Goal: Navigation & Orientation: Understand site structure

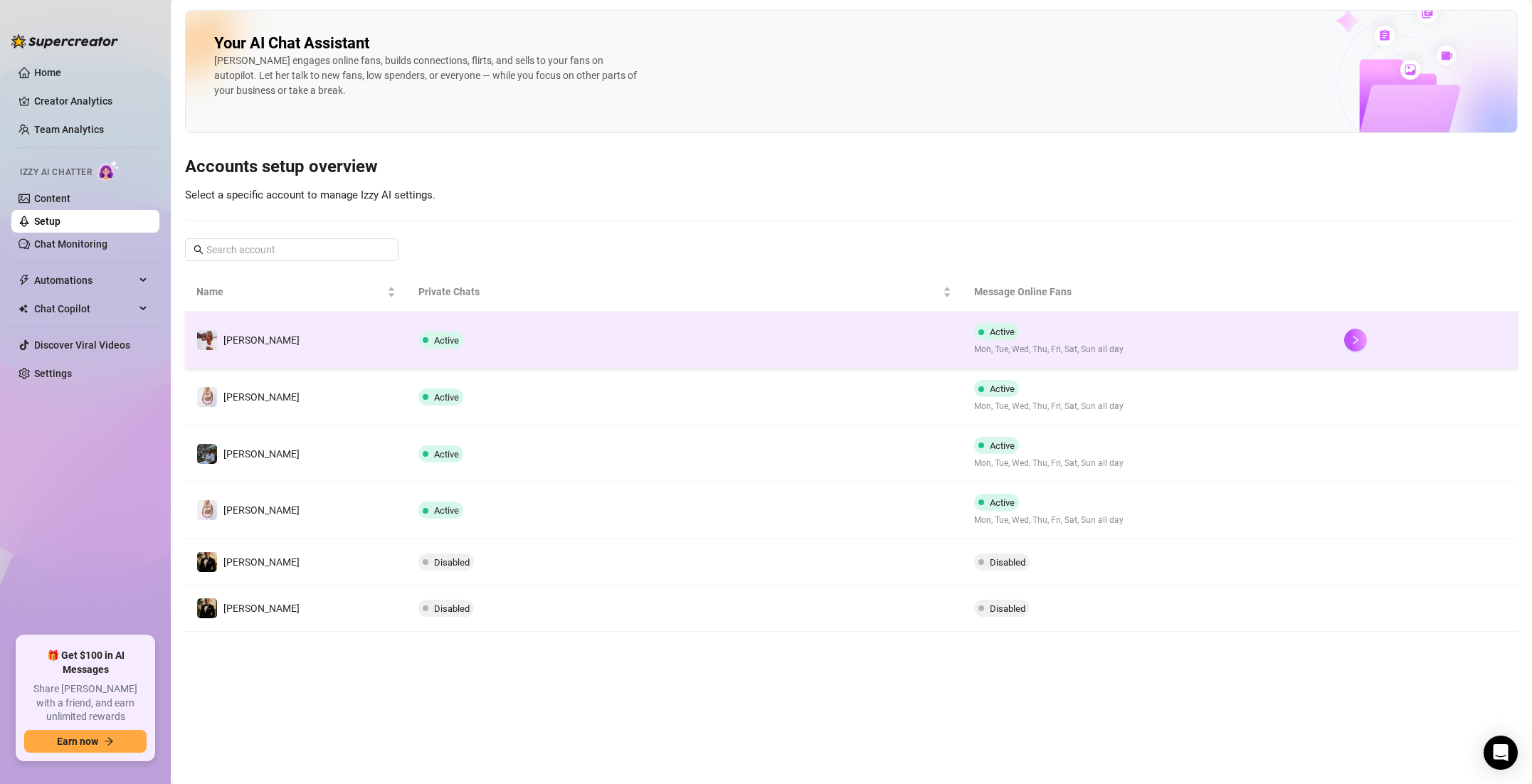
click at [509, 328] on td "Active" at bounding box center [685, 339] width 555 height 57
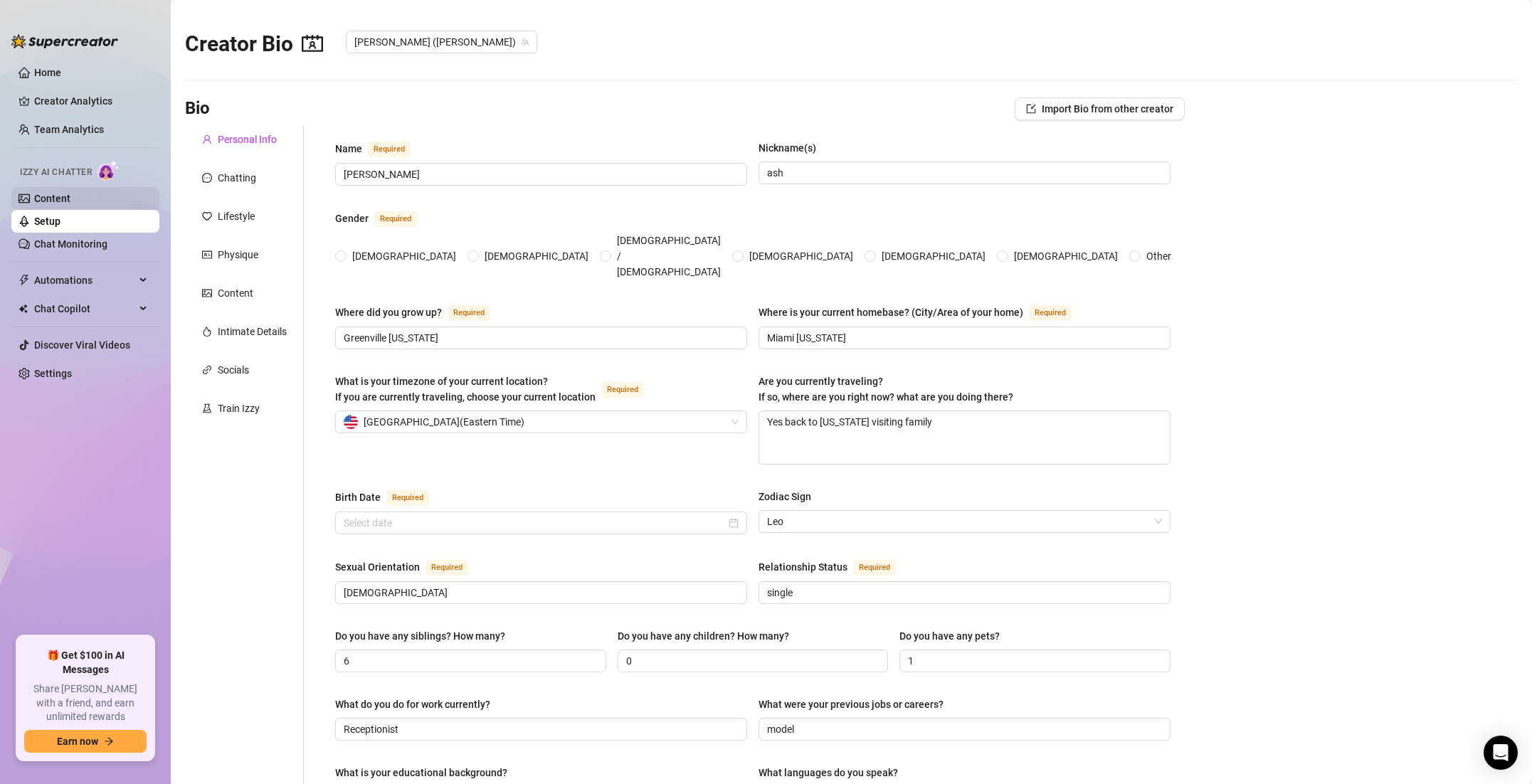
radio input "true"
type input "[DATE]"
click at [232, 288] on div "Content" at bounding box center [236, 292] width 35 height 15
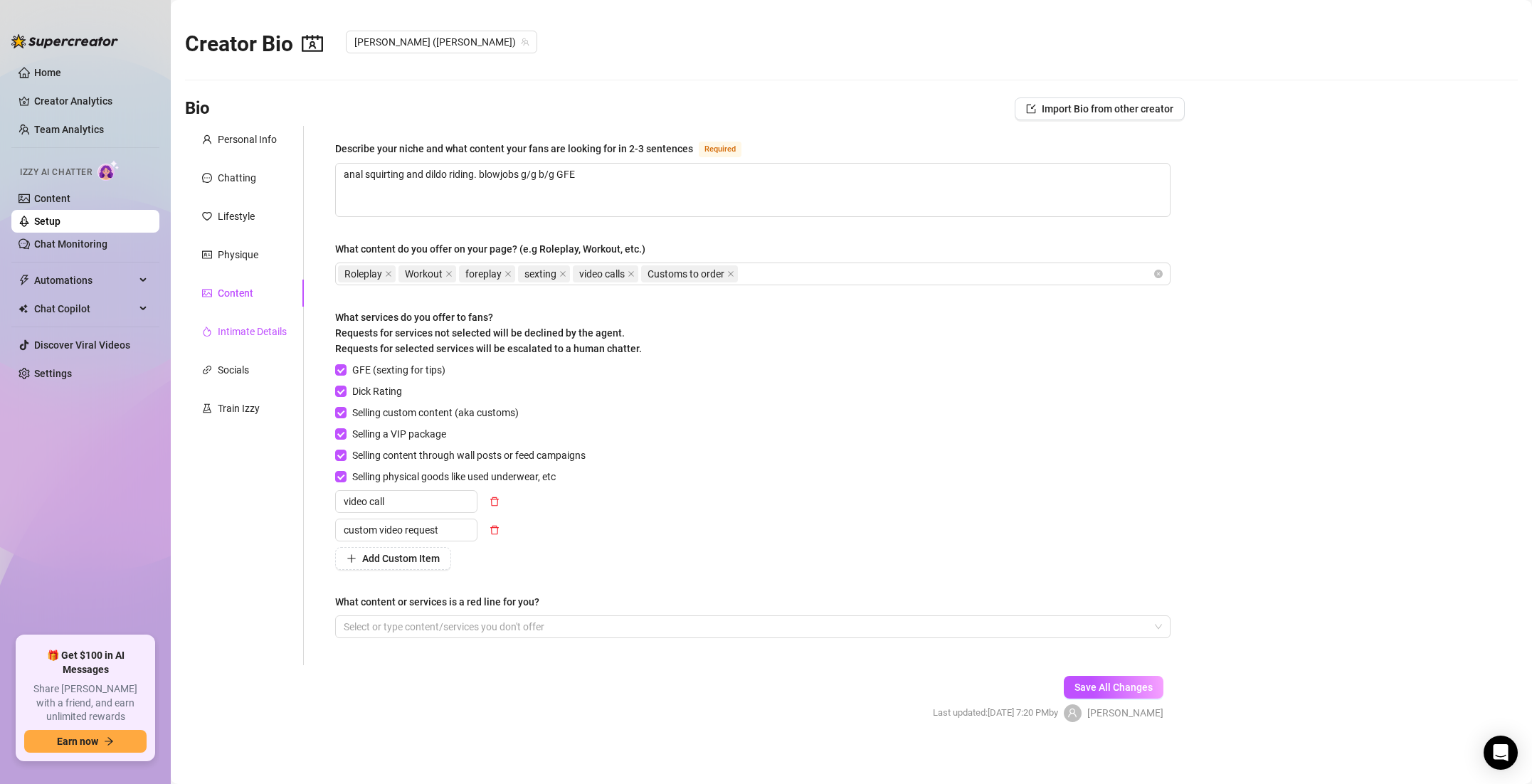
click at [228, 334] on div "Intimate Details" at bounding box center [253, 331] width 69 height 15
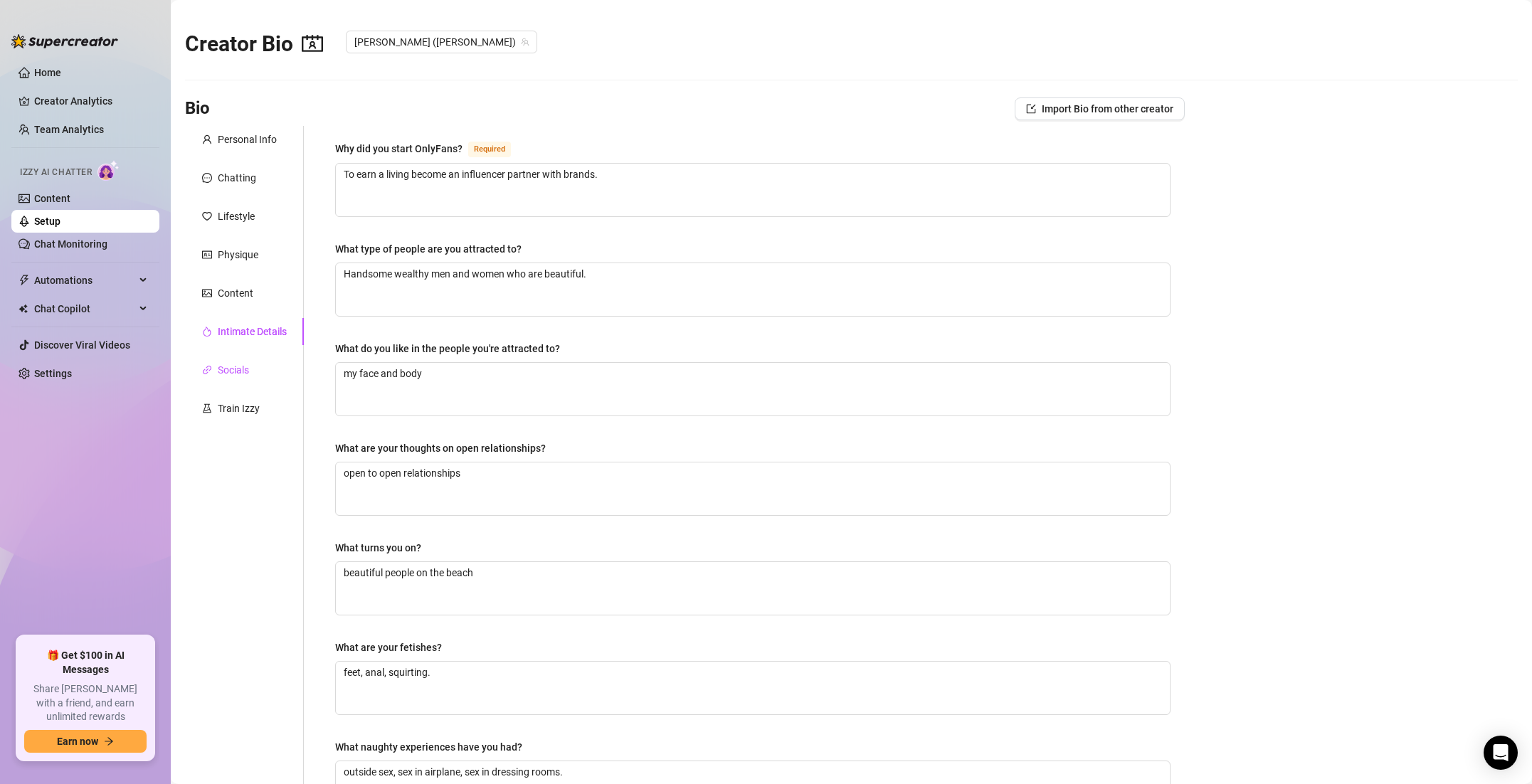
click at [229, 362] on div "Socials" at bounding box center [233, 370] width 32 height 15
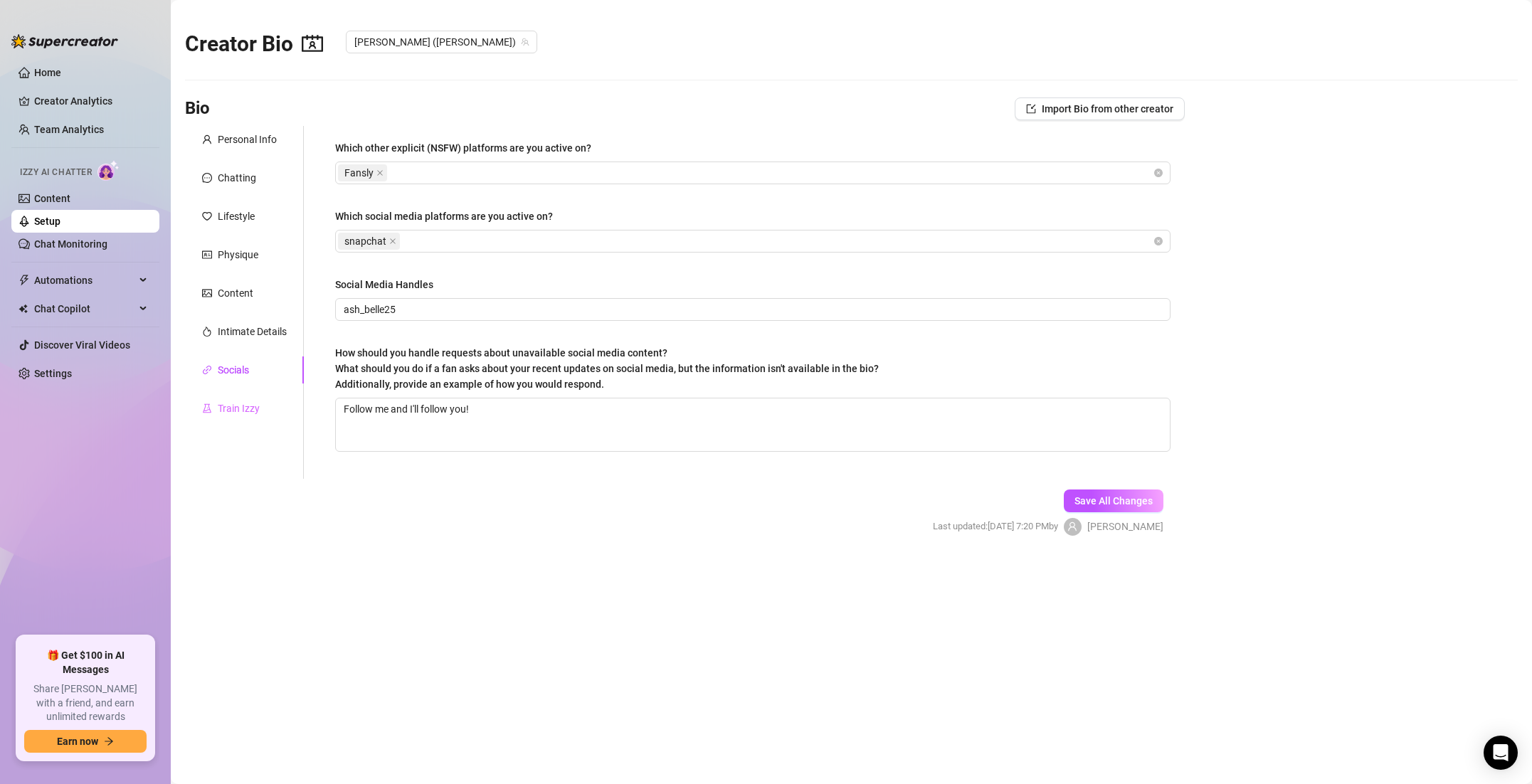
click at [234, 398] on div "Train Izzy" at bounding box center [244, 408] width 119 height 27
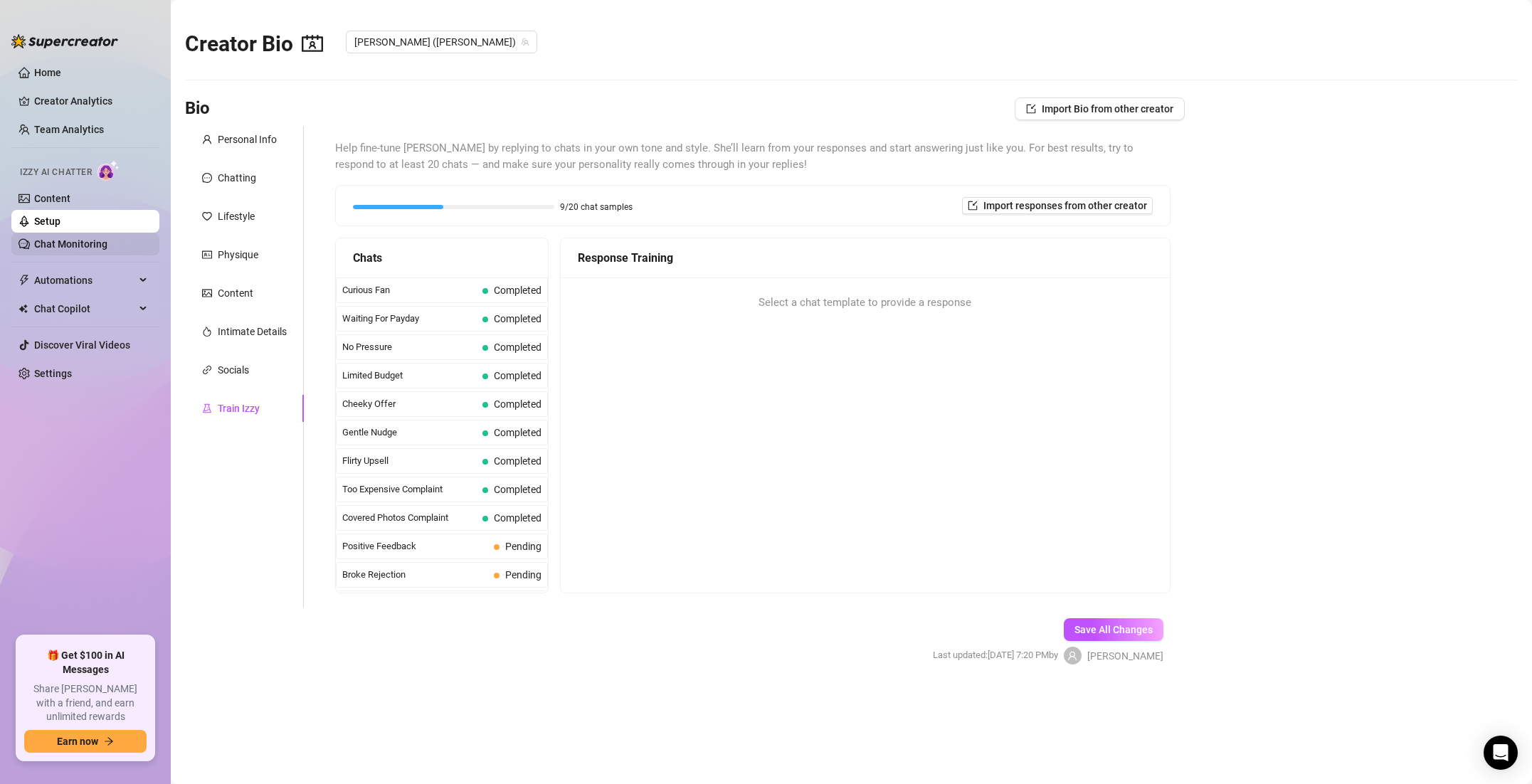
click at [80, 244] on link "Chat Monitoring" at bounding box center [71, 244] width 74 height 11
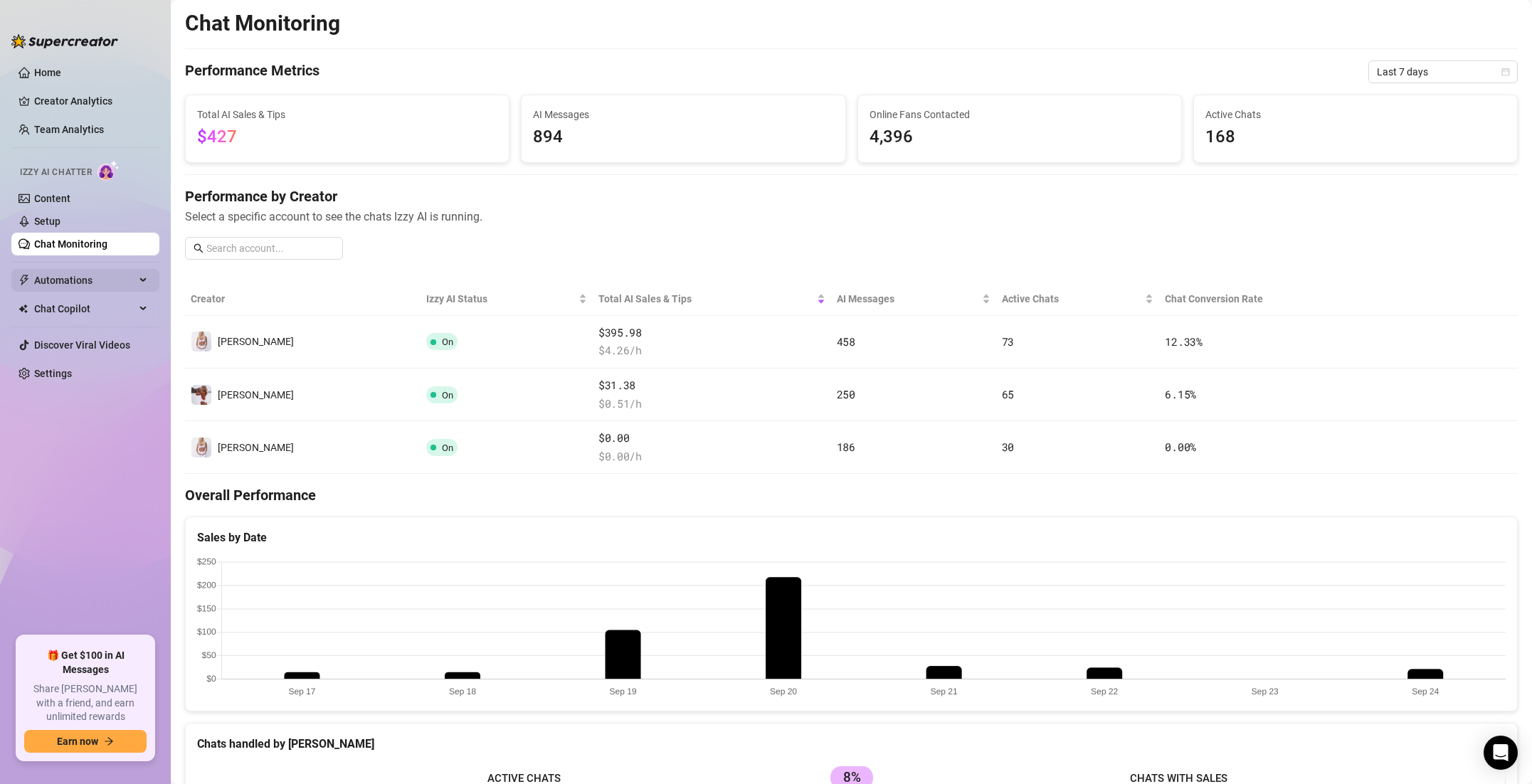
click at [95, 282] on span "Automations" at bounding box center [84, 280] width 101 height 23
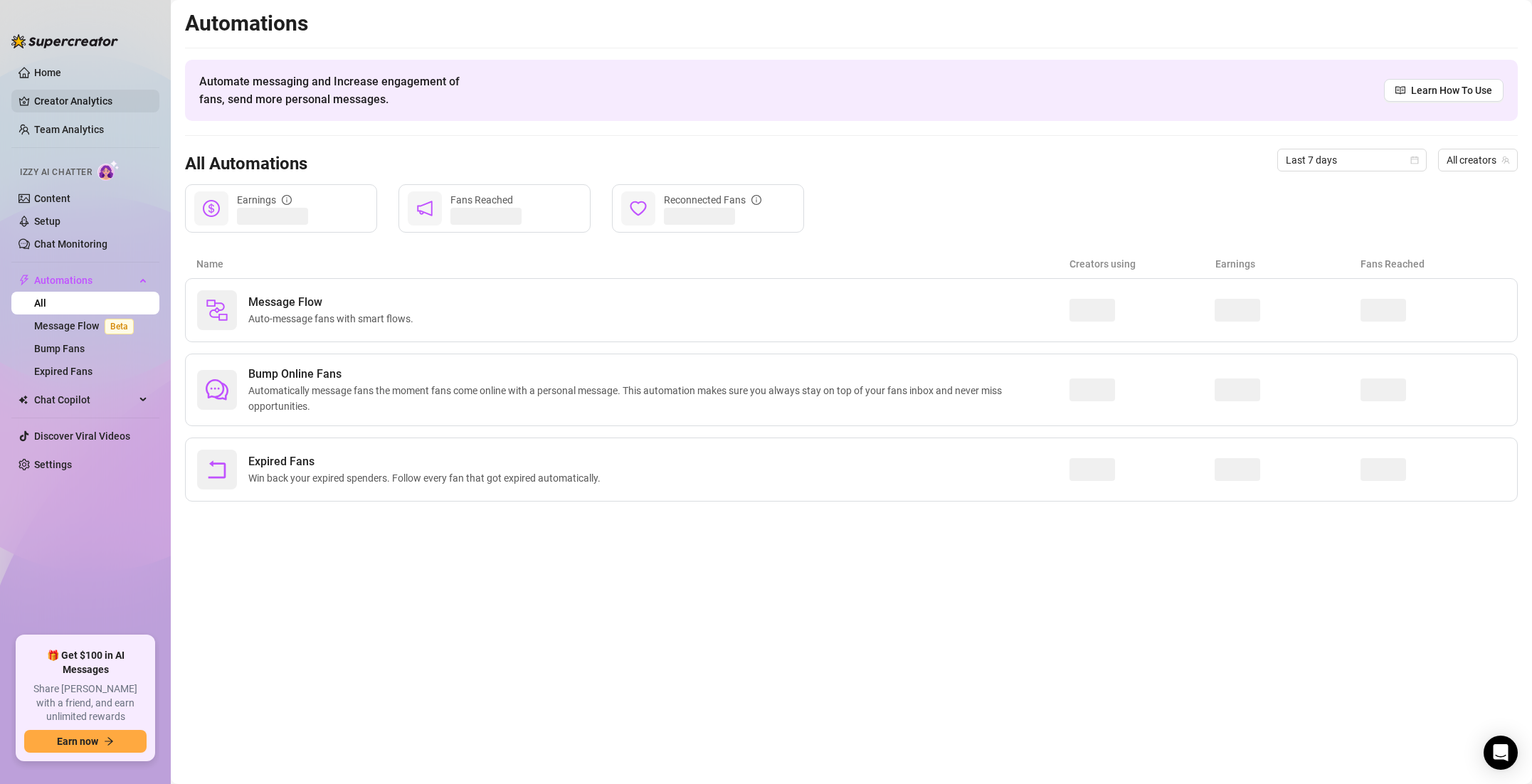
click at [66, 95] on link "Creator Analytics" at bounding box center [91, 101] width 114 height 23
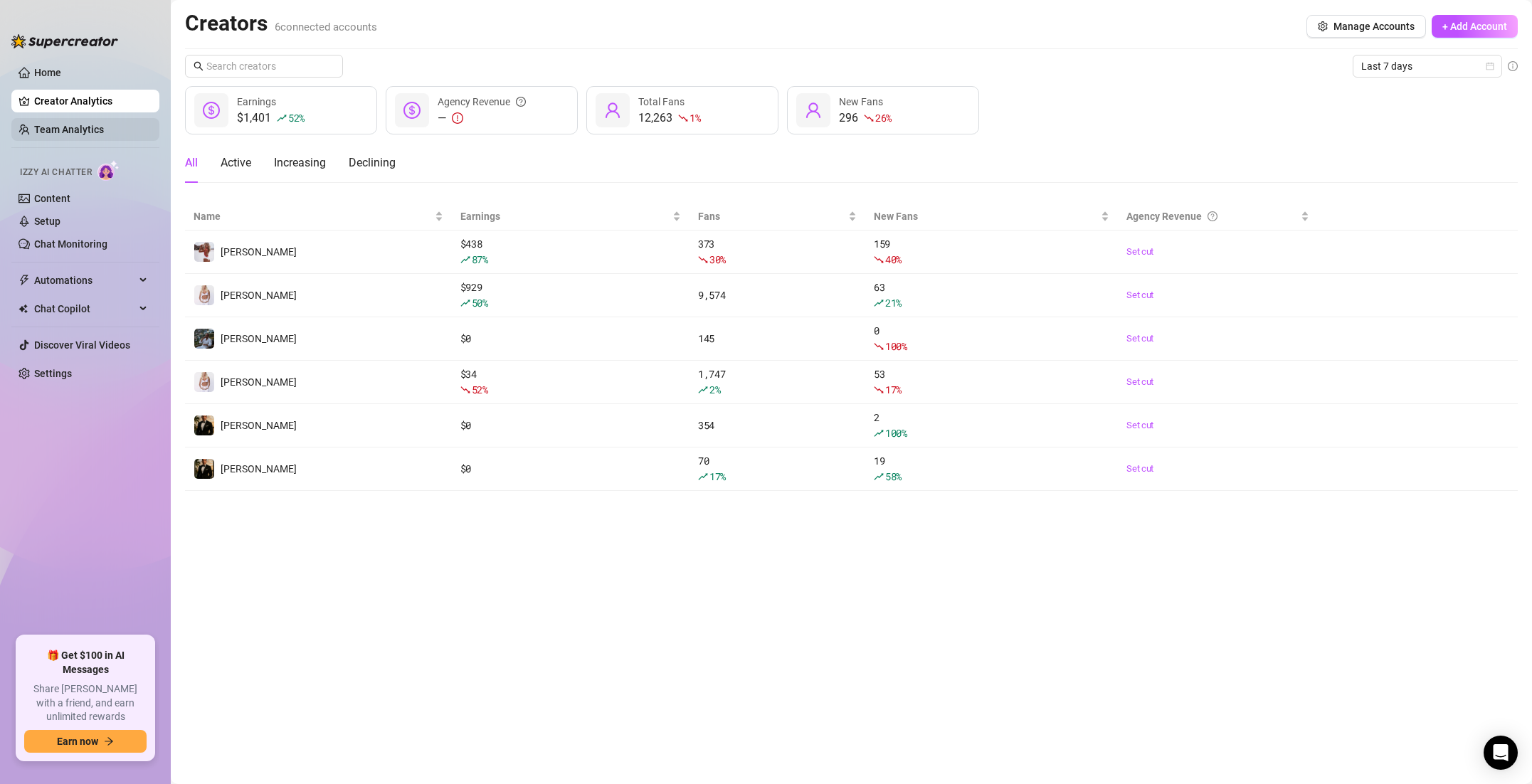
click at [66, 124] on link "Team Analytics" at bounding box center [68, 129] width 70 height 11
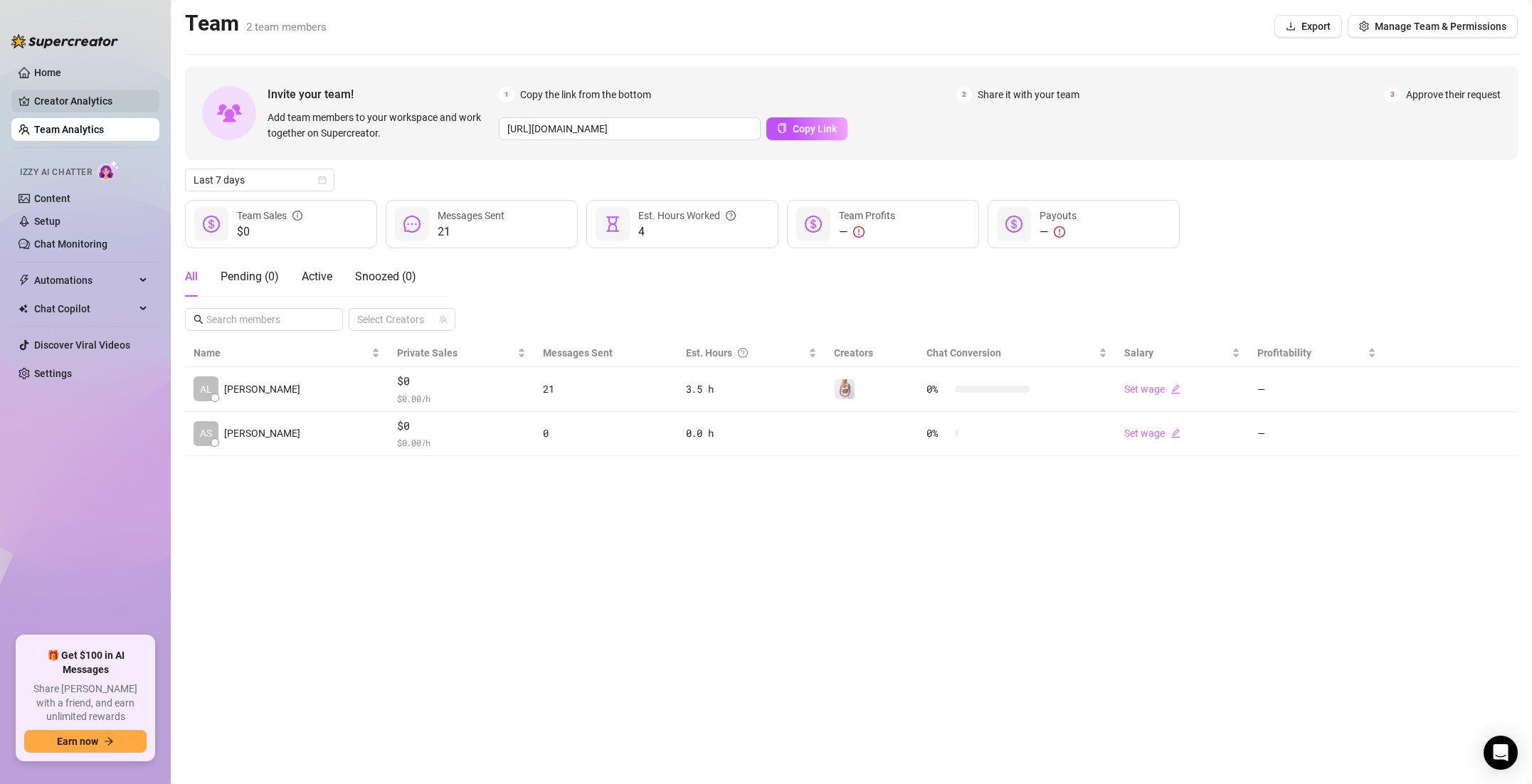
click at [76, 102] on link "Creator Analytics" at bounding box center [91, 101] width 114 height 23
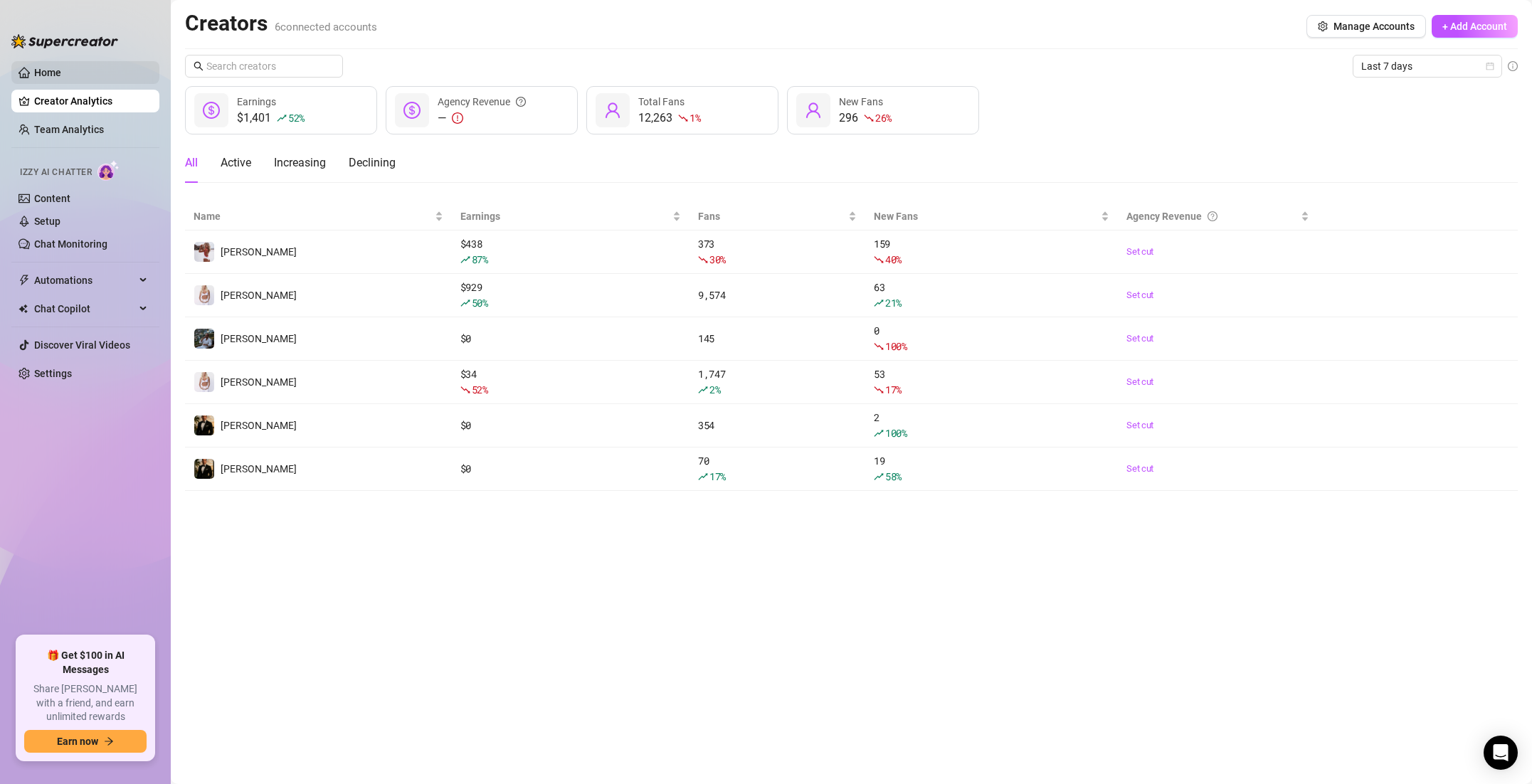
click at [61, 78] on link "Home" at bounding box center [47, 72] width 27 height 11
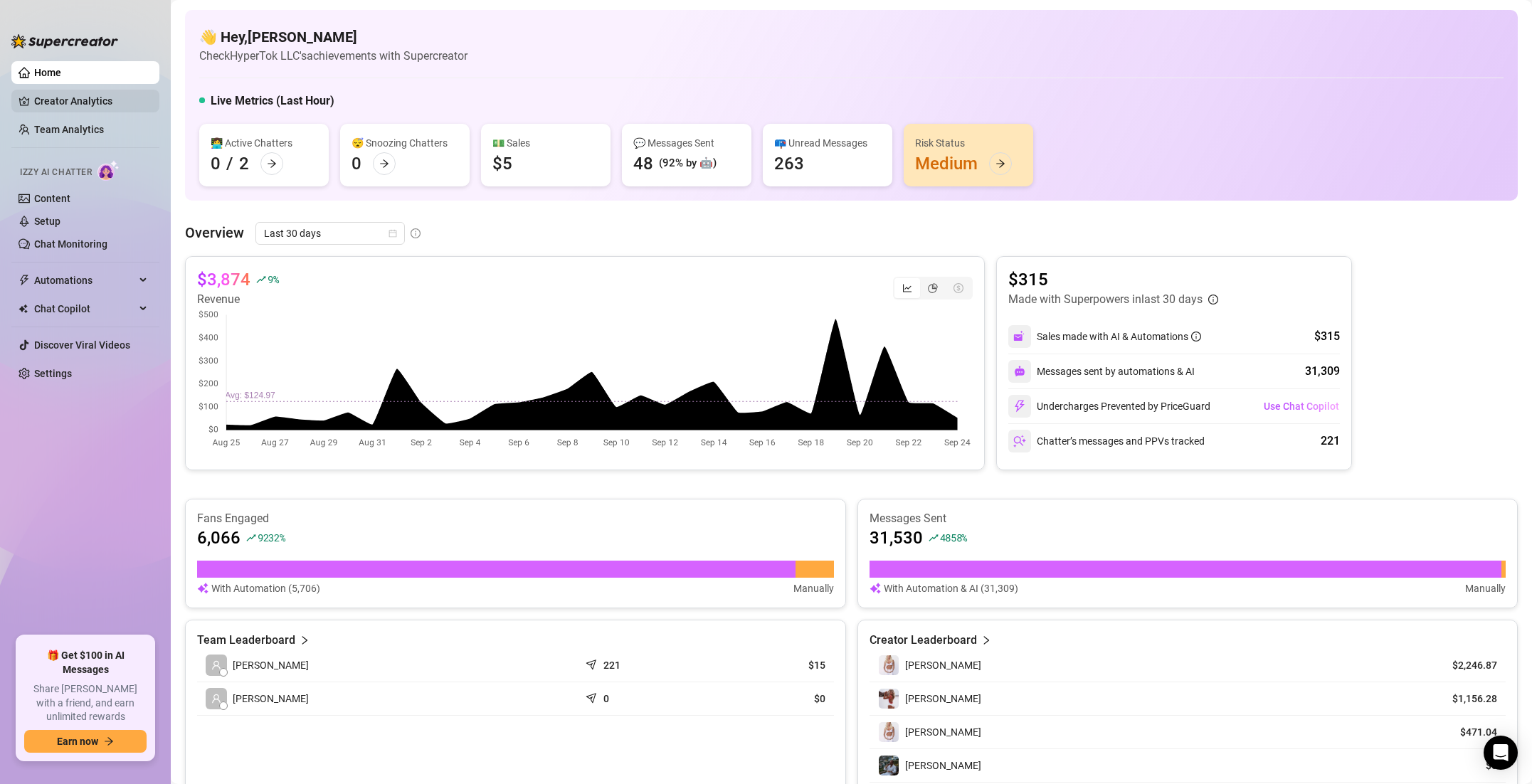
click at [71, 99] on link "Creator Analytics" at bounding box center [91, 101] width 114 height 23
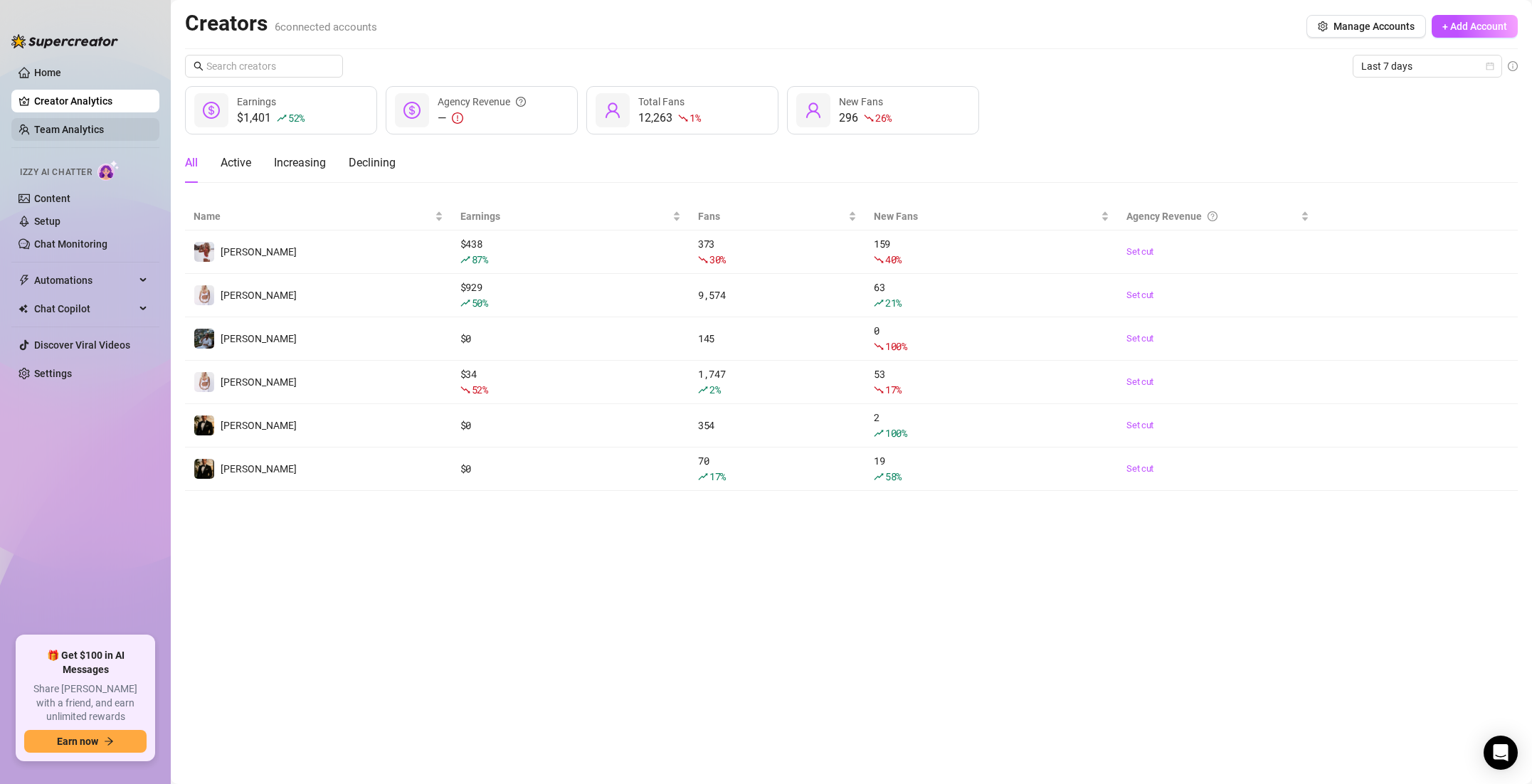
click at [68, 124] on link "Team Analytics" at bounding box center [68, 129] width 70 height 11
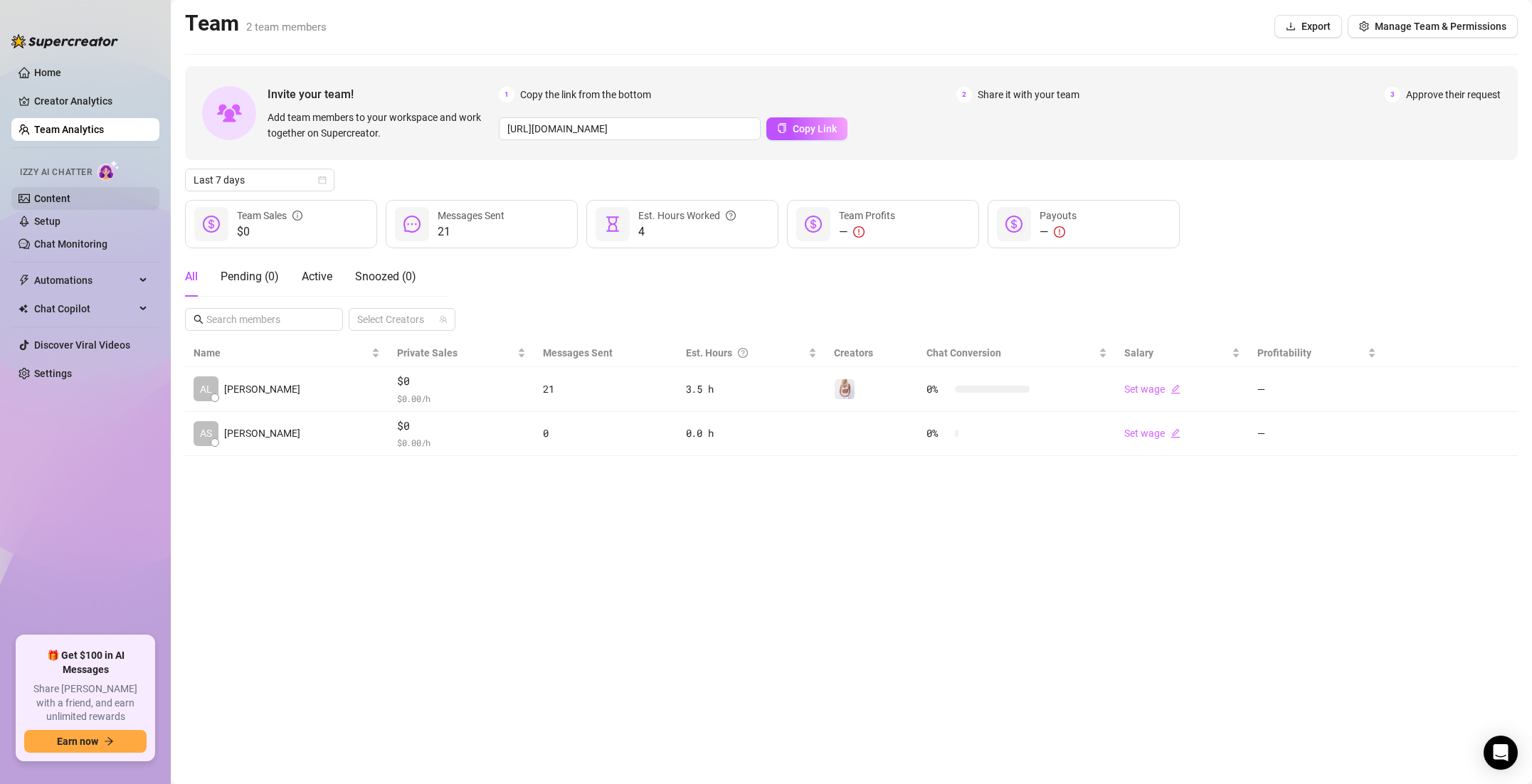
click at [60, 193] on link "Content" at bounding box center [52, 198] width 36 height 11
